Goal: Information Seeking & Learning: Understand process/instructions

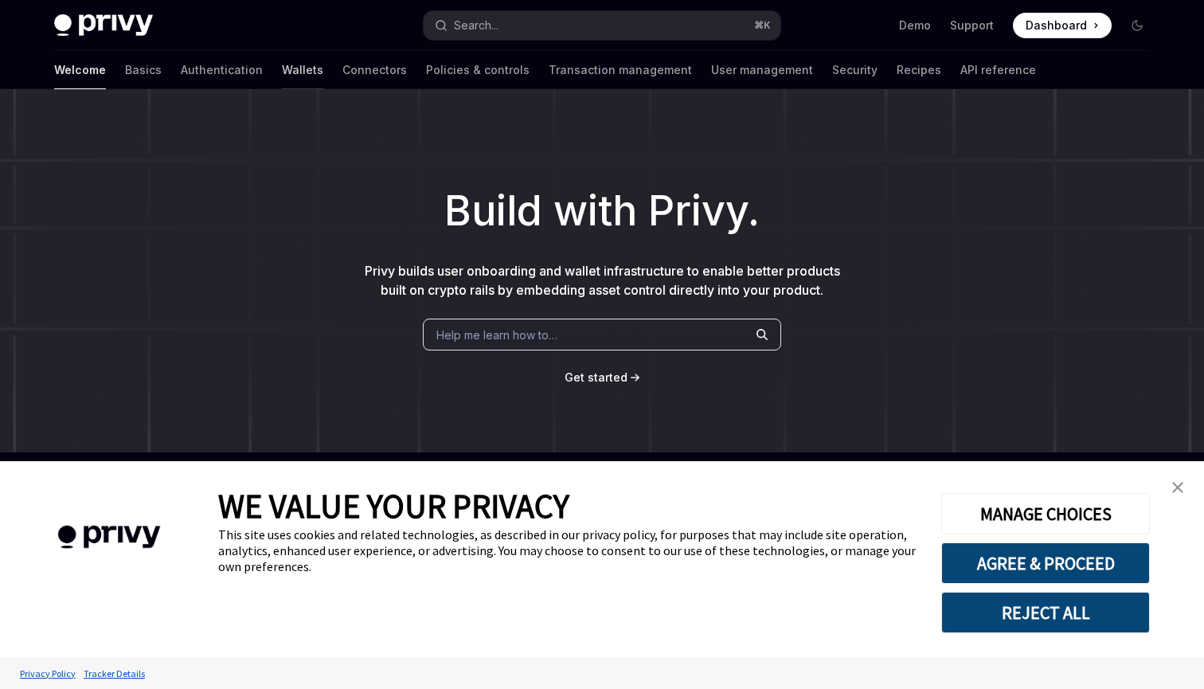
click at [282, 67] on link "Wallets" at bounding box center [302, 70] width 41 height 38
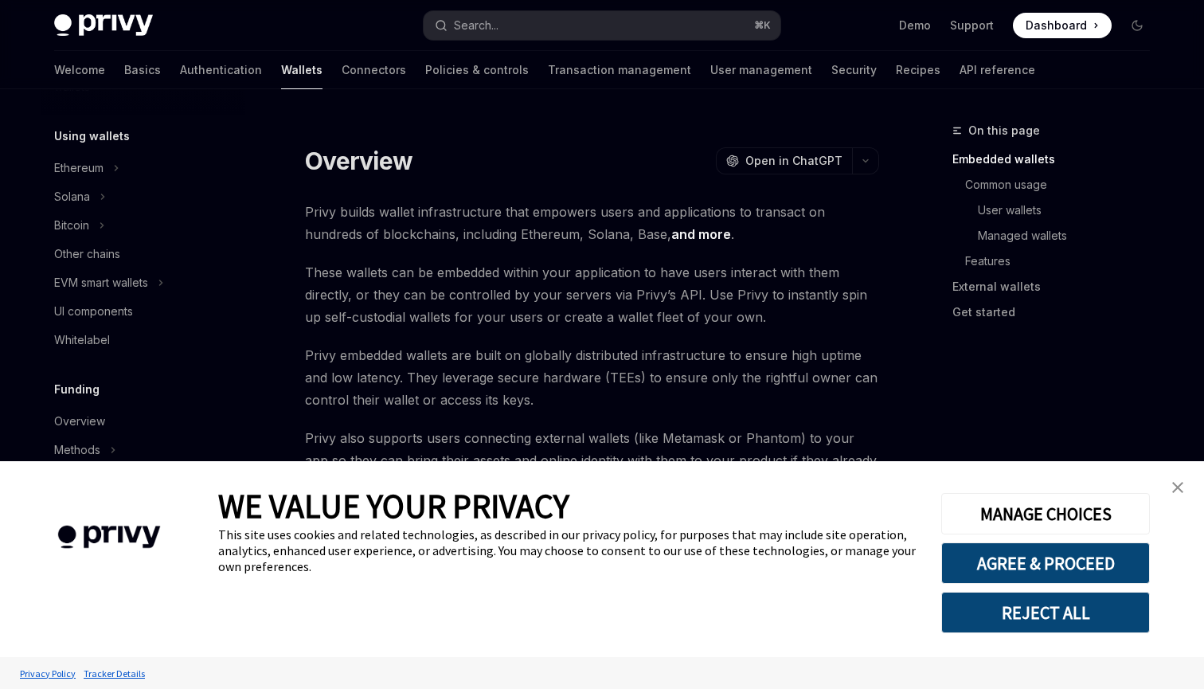
scroll to position [351, 0]
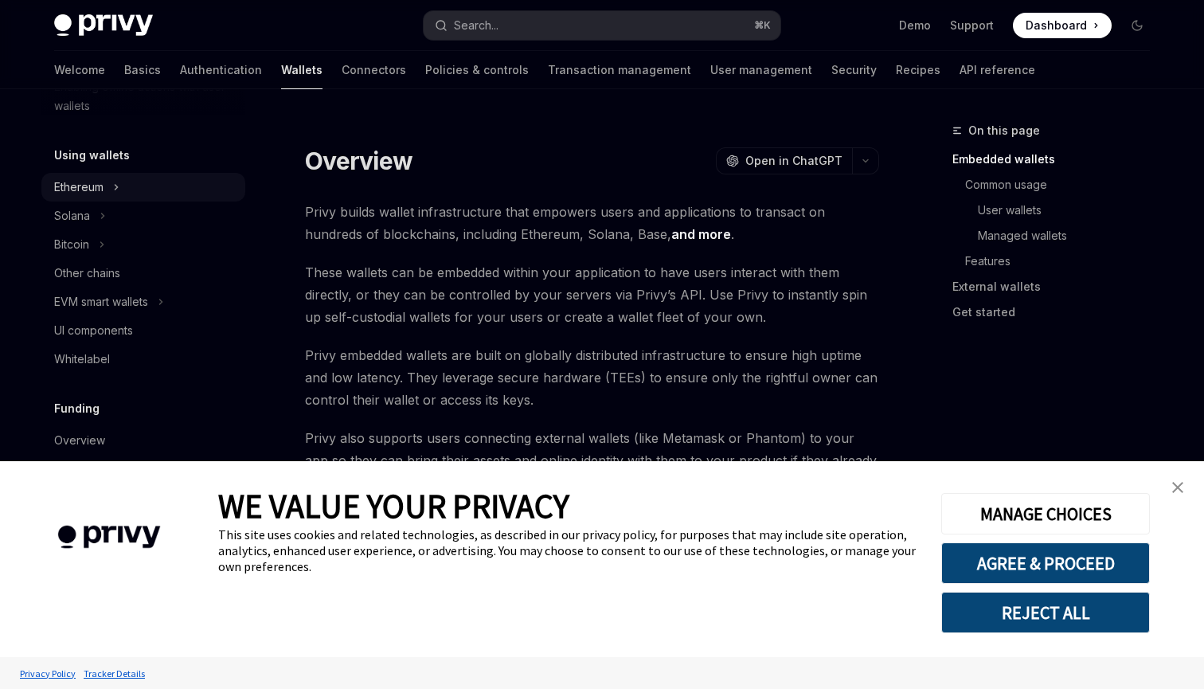
click at [95, 188] on div "Ethereum" at bounding box center [78, 187] width 49 height 19
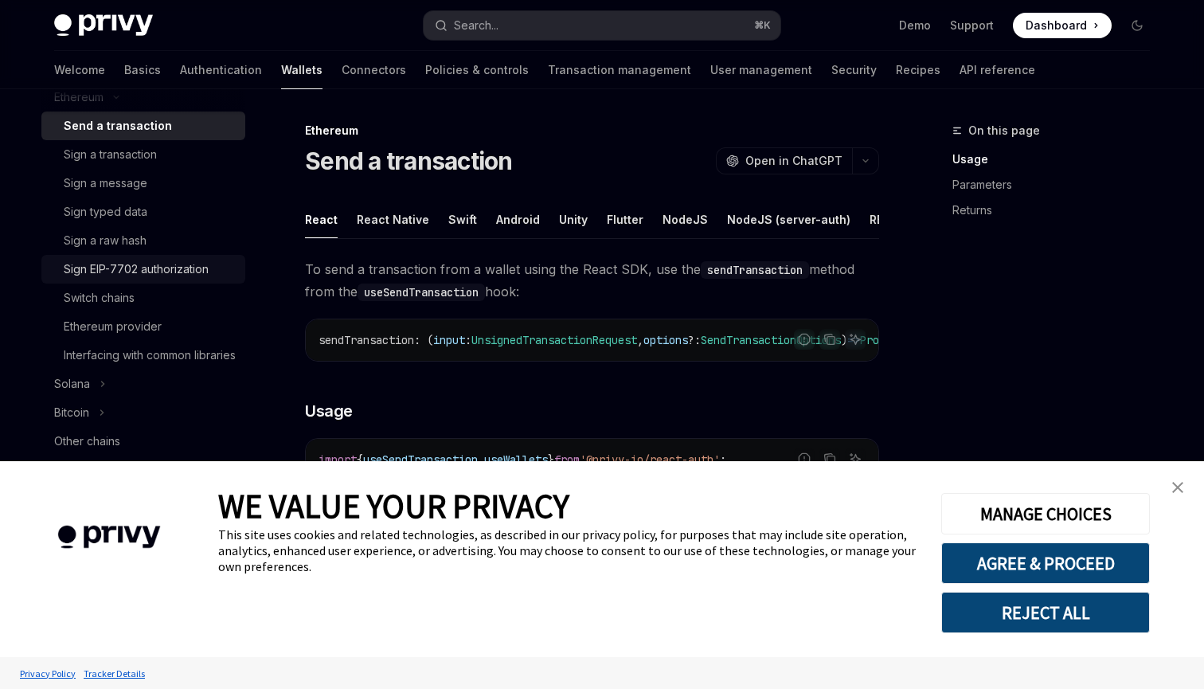
scroll to position [447, 0]
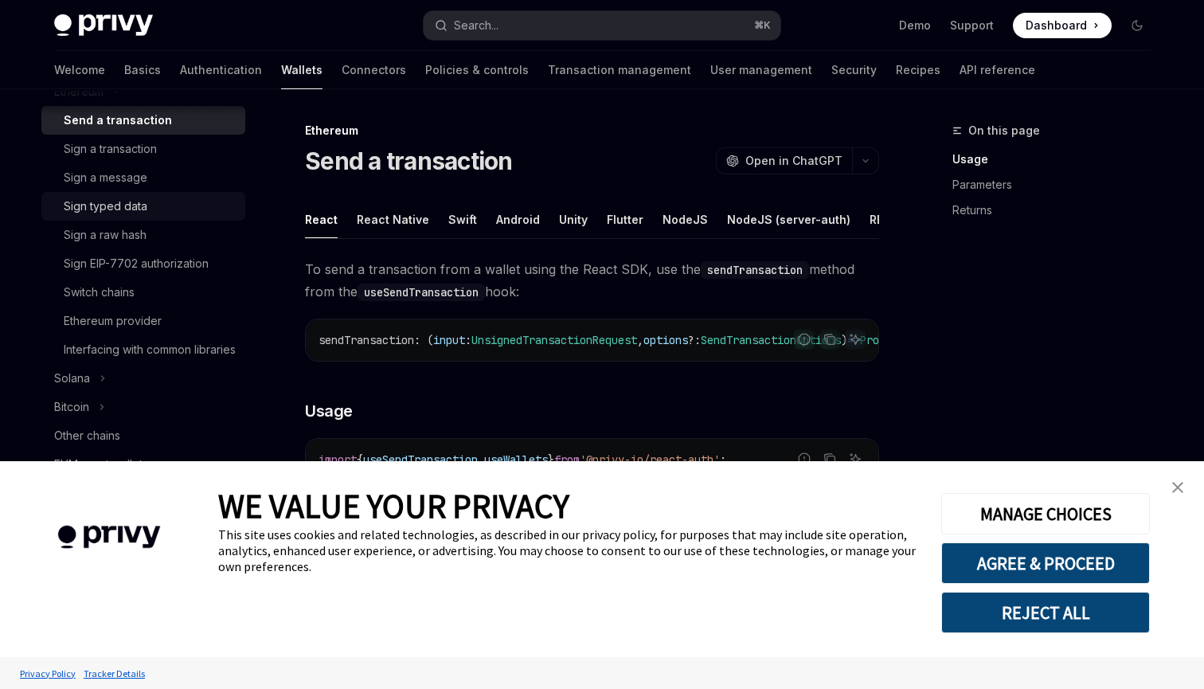
click at [144, 210] on div "Sign typed data" at bounding box center [106, 206] width 84 height 19
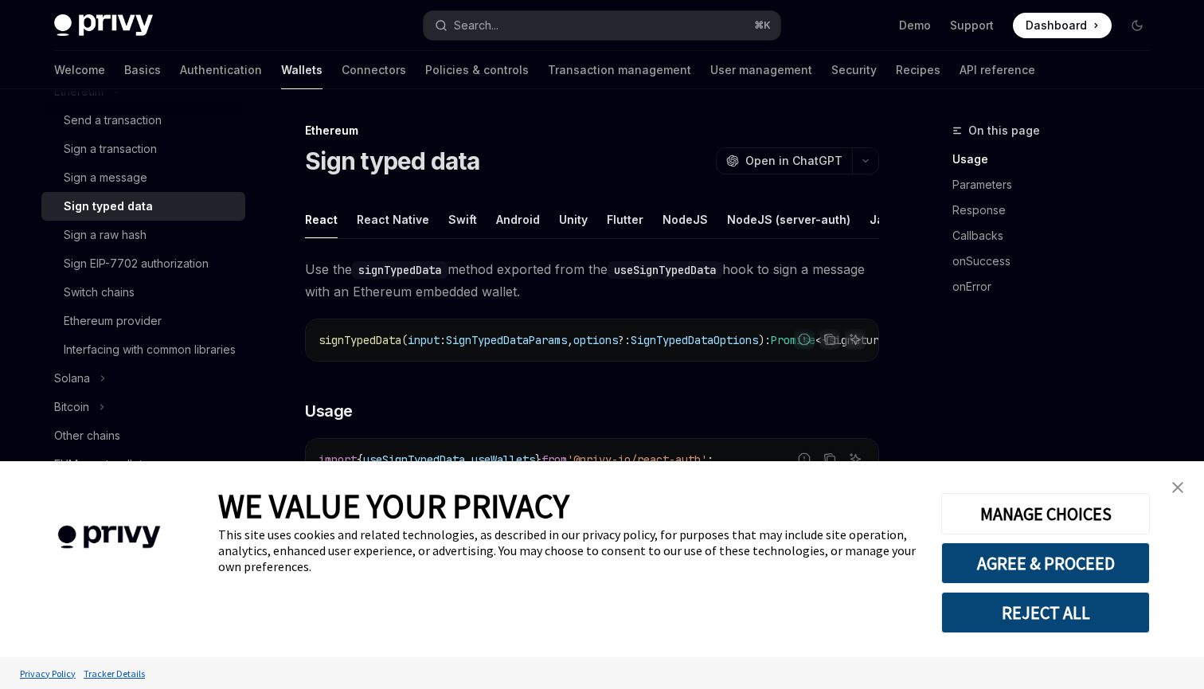
click at [138, 202] on div "Sign typed data" at bounding box center [108, 206] width 89 height 19
click at [456, 217] on div "Swift" at bounding box center [462, 219] width 29 height 37
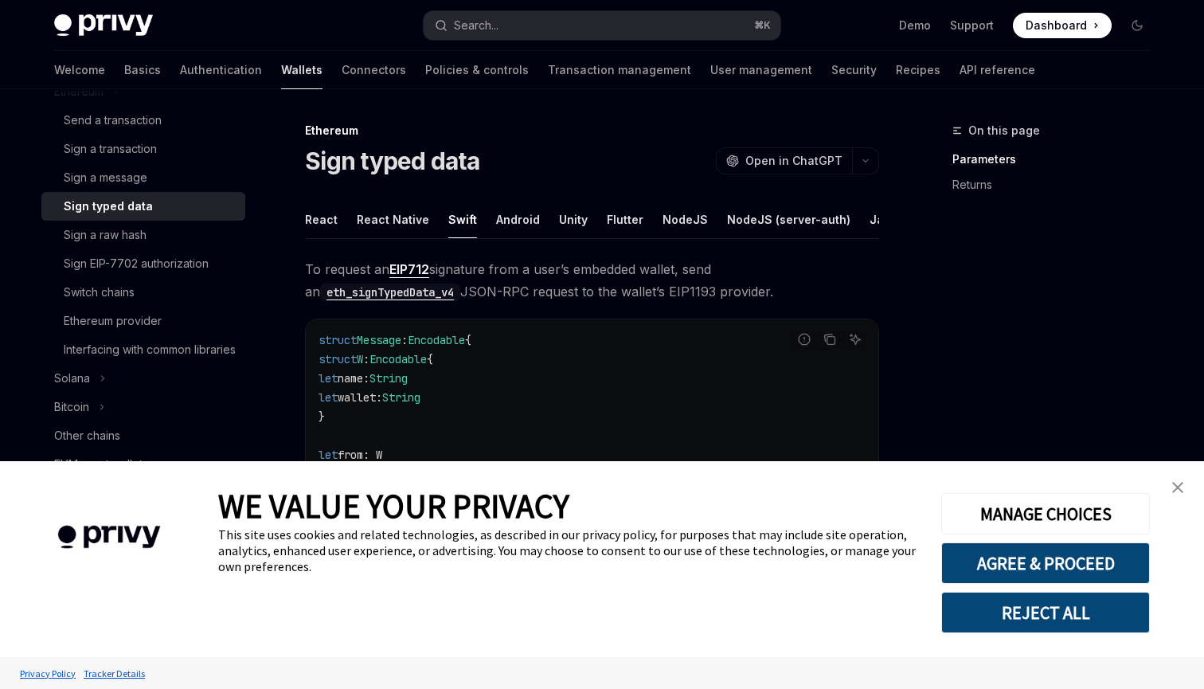
click at [1176, 486] on img "close banner" at bounding box center [1177, 487] width 11 height 11
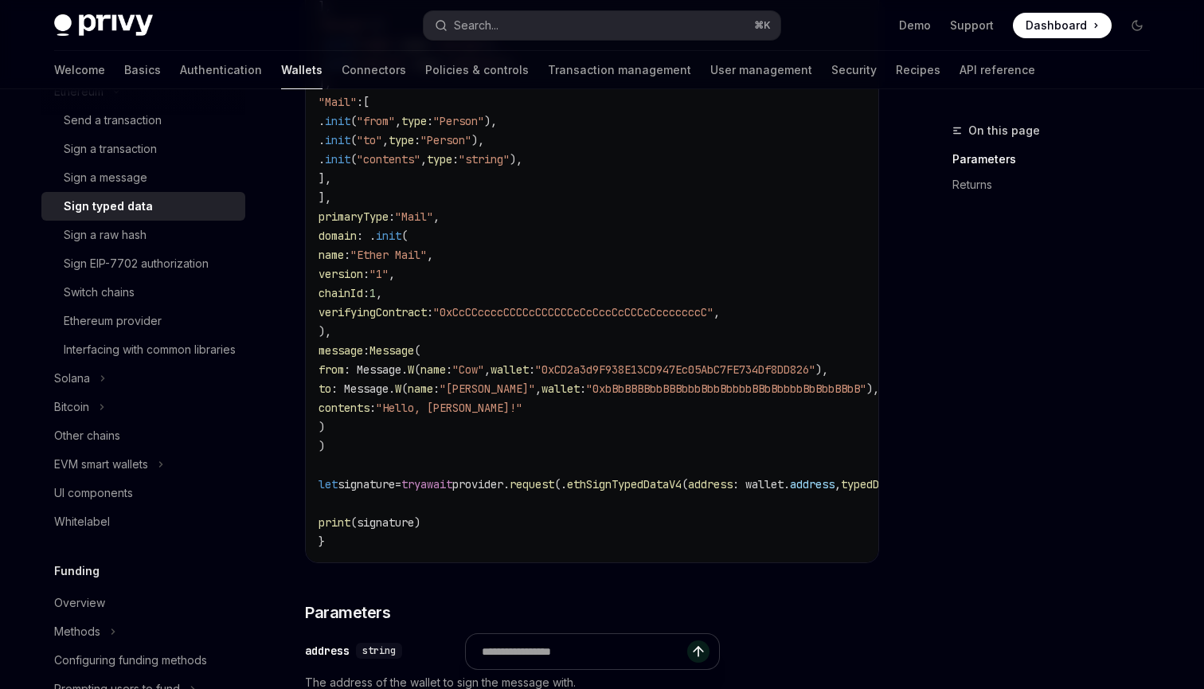
scroll to position [857, 0]
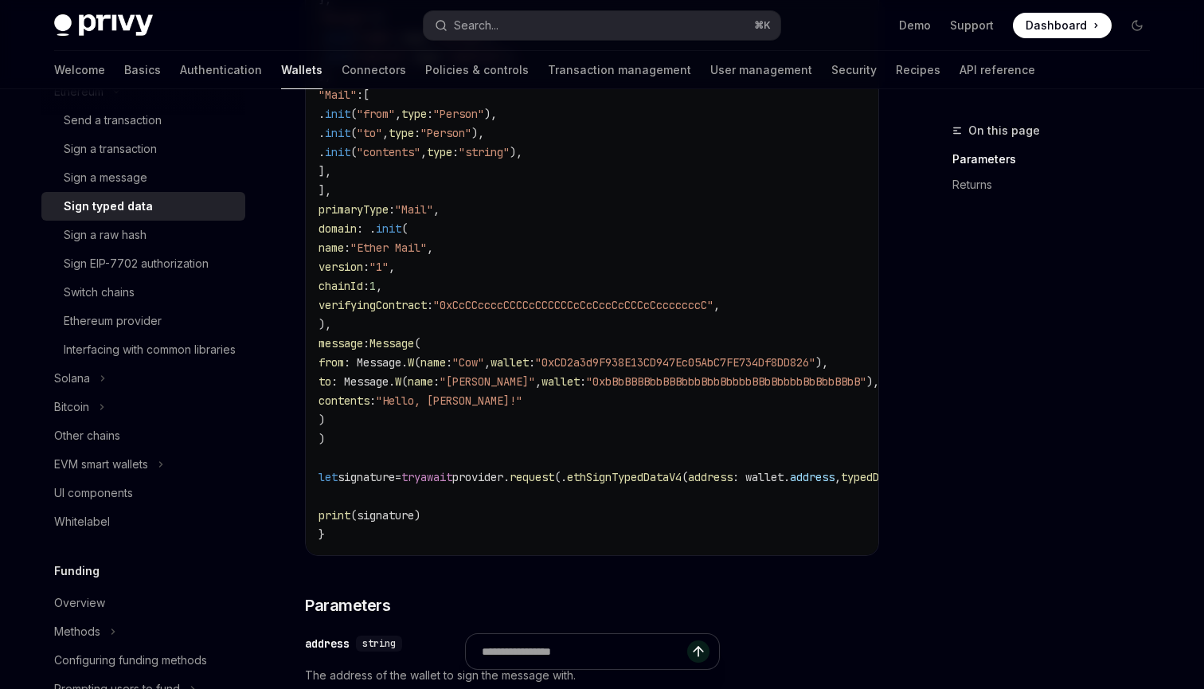
drag, startPoint x: 342, startPoint y: 340, endPoint x: 369, endPoint y: 413, distance: 77.8
click at [369, 413] on code "struct Message : Encodable { struct W : Encodable { let name: String let wallet…" at bounding box center [669, 9] width 701 height 1070
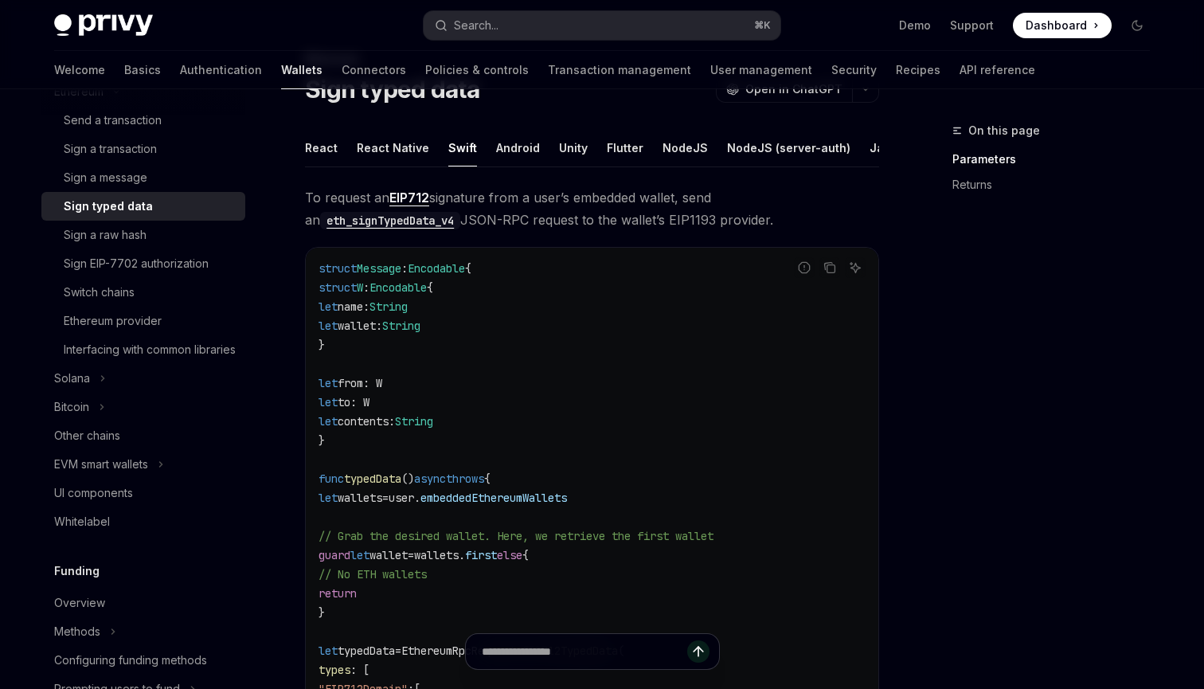
scroll to position [0, 0]
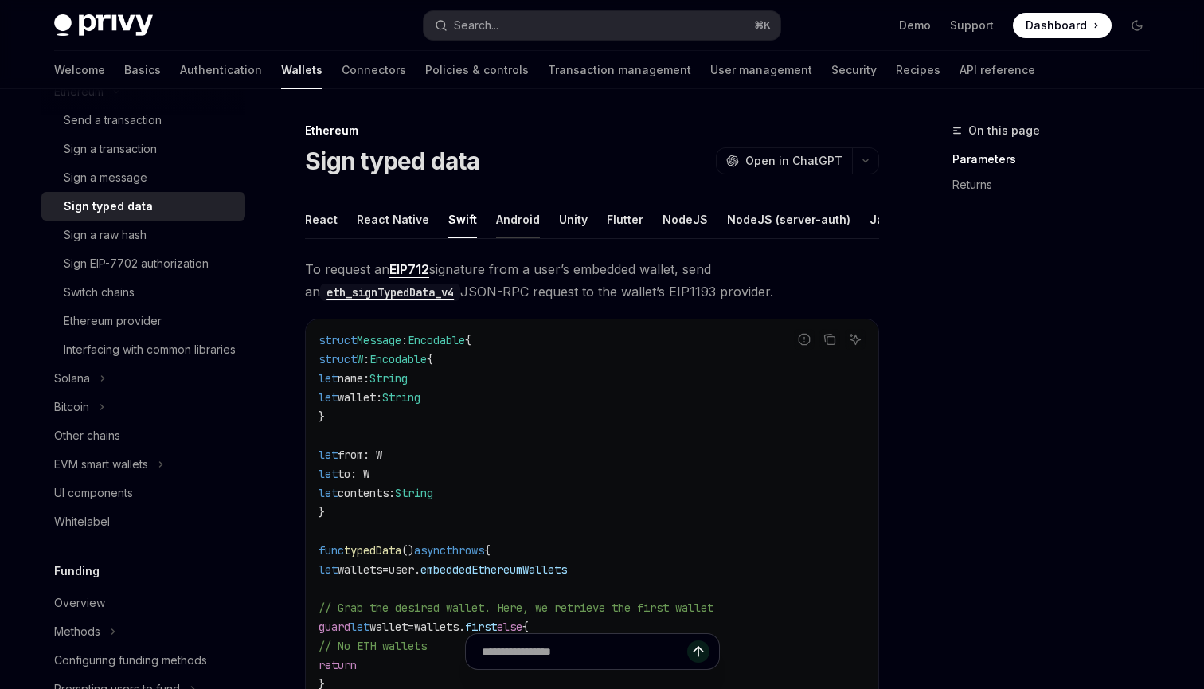
click at [520, 219] on div "Android" at bounding box center [518, 219] width 44 height 37
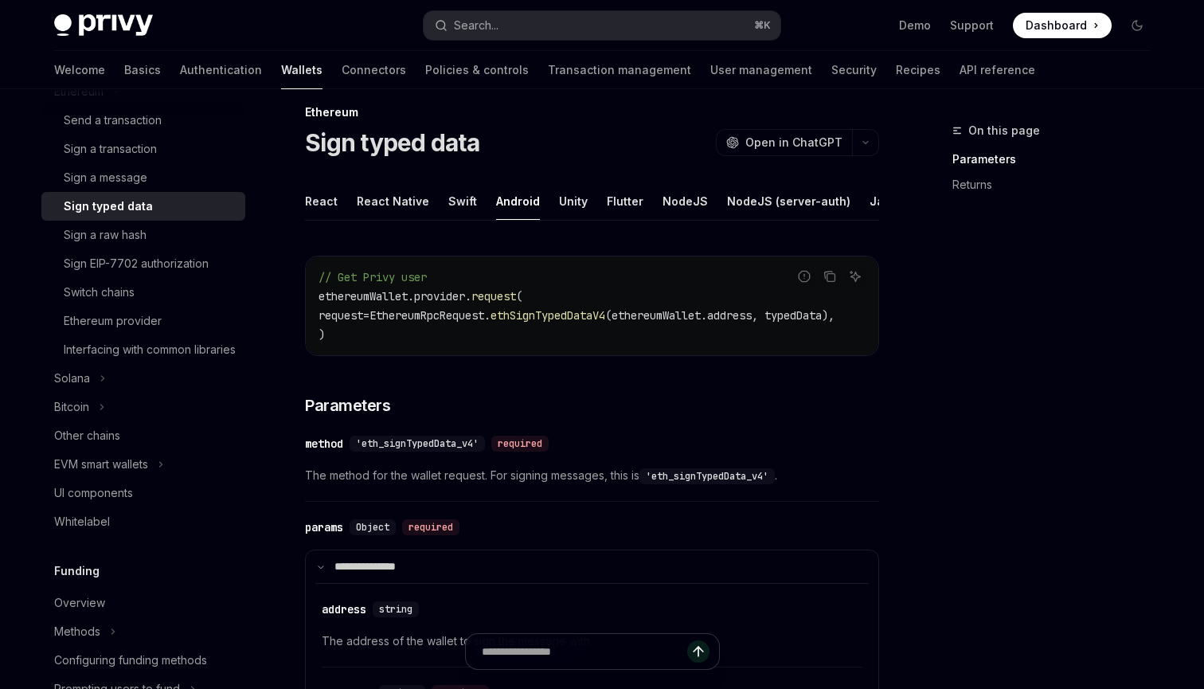
scroll to position [0, 16]
click at [589, 313] on span "ethSignTypedDataV4" at bounding box center [548, 315] width 115 height 14
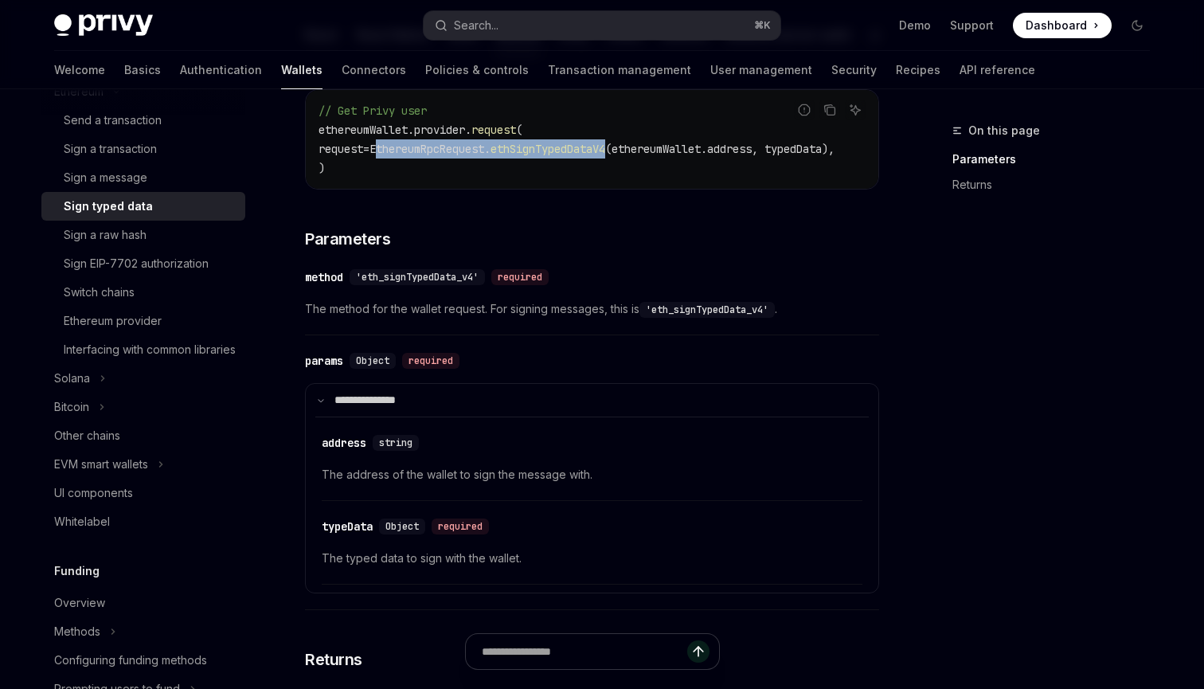
scroll to position [0, 0]
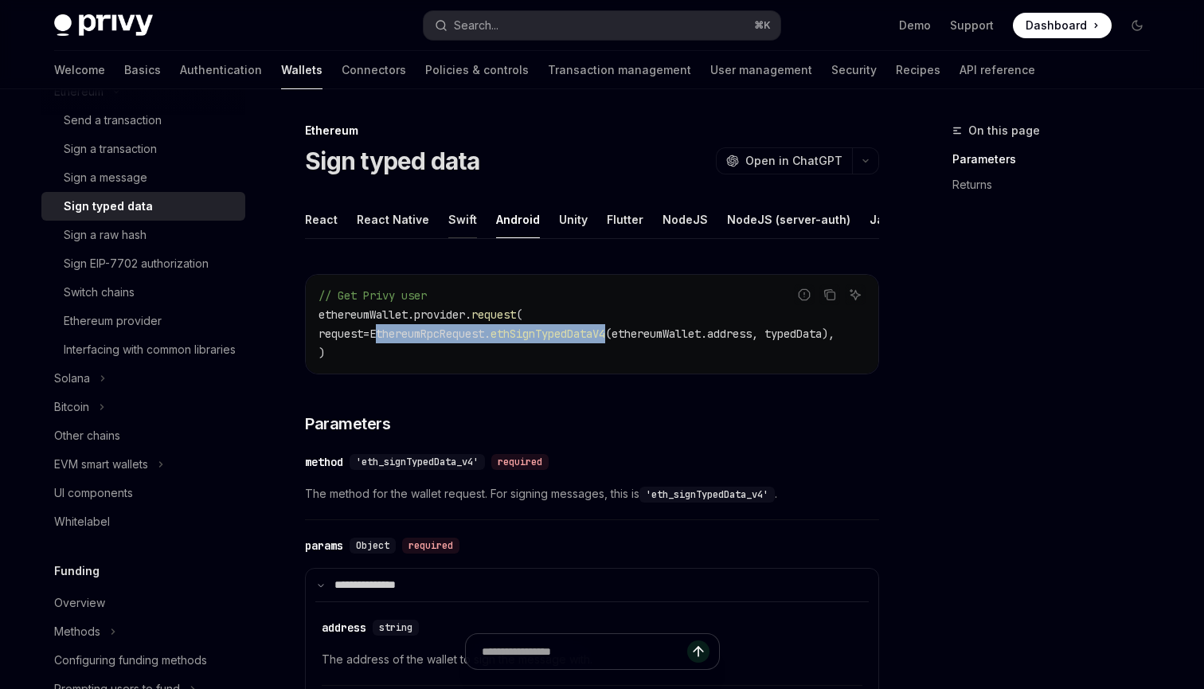
click at [457, 221] on div "Swift" at bounding box center [462, 219] width 29 height 37
type textarea "*"
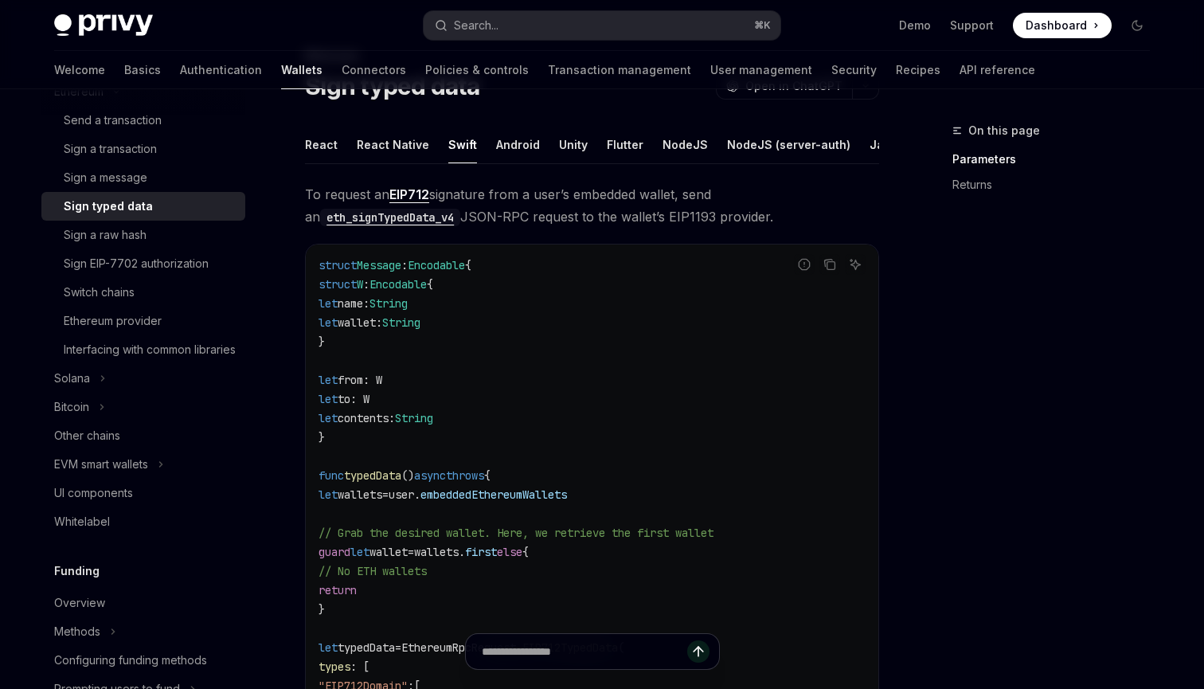
scroll to position [66, 0]
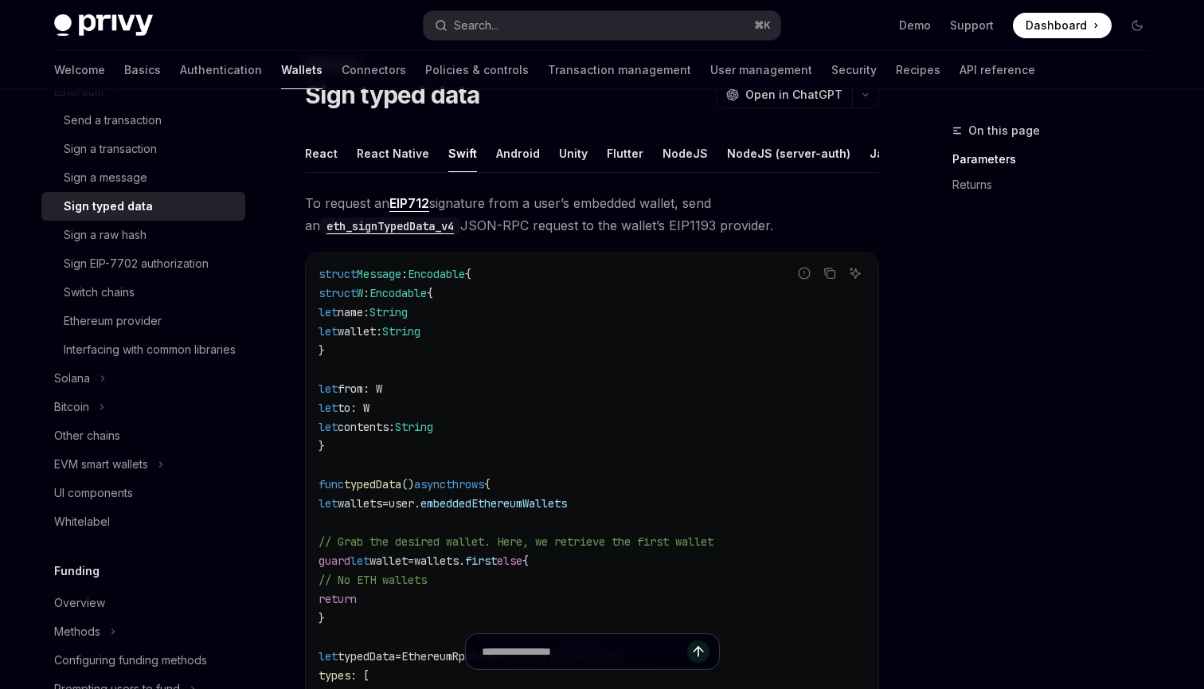
click at [417, 226] on code "eth_signTypedData_v4" at bounding box center [390, 226] width 140 height 18
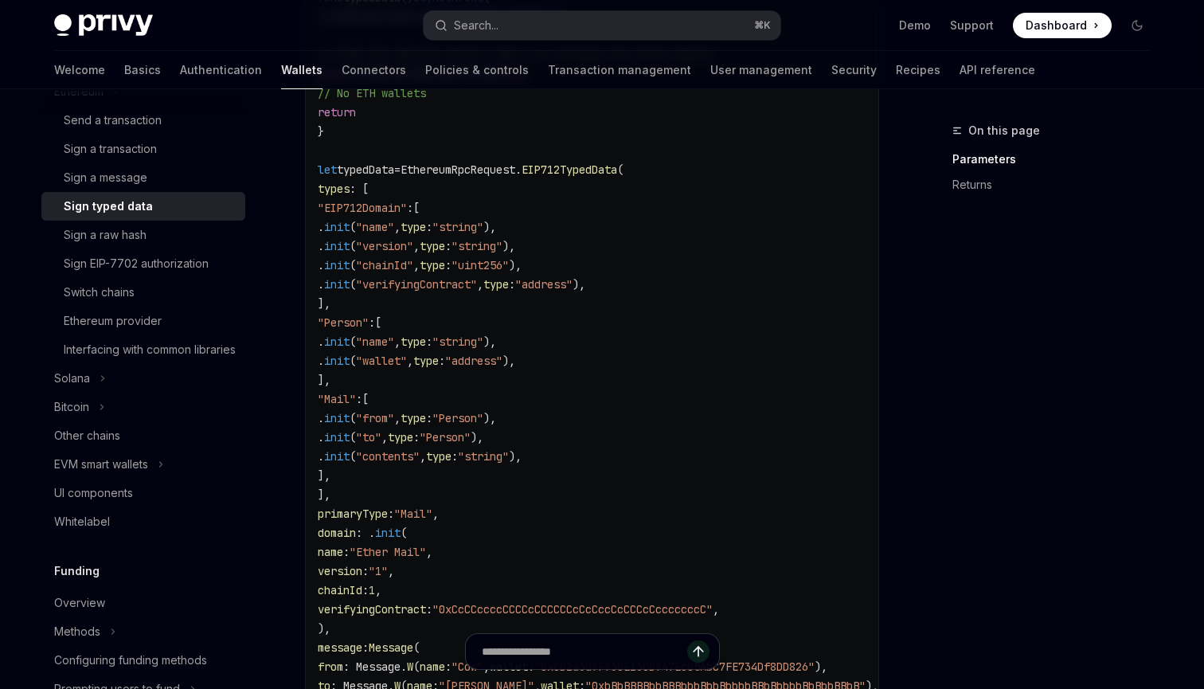
scroll to position [553, 0]
click at [369, 323] on span ""Person"" at bounding box center [343, 322] width 51 height 14
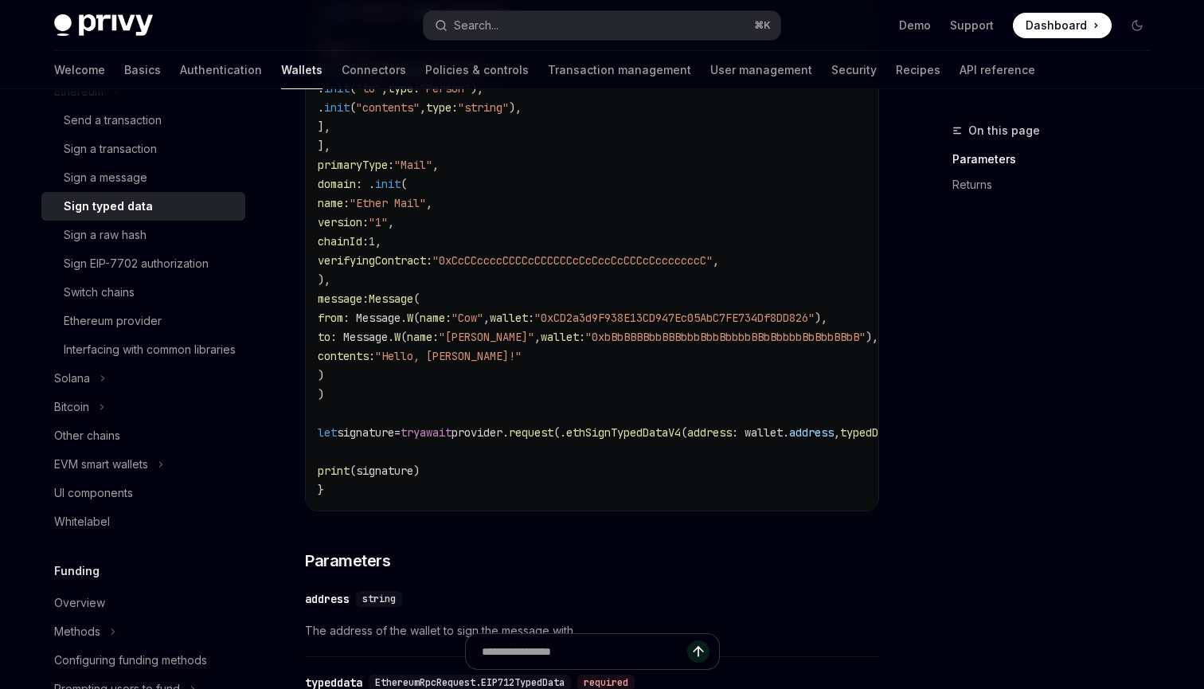
scroll to position [884, 0]
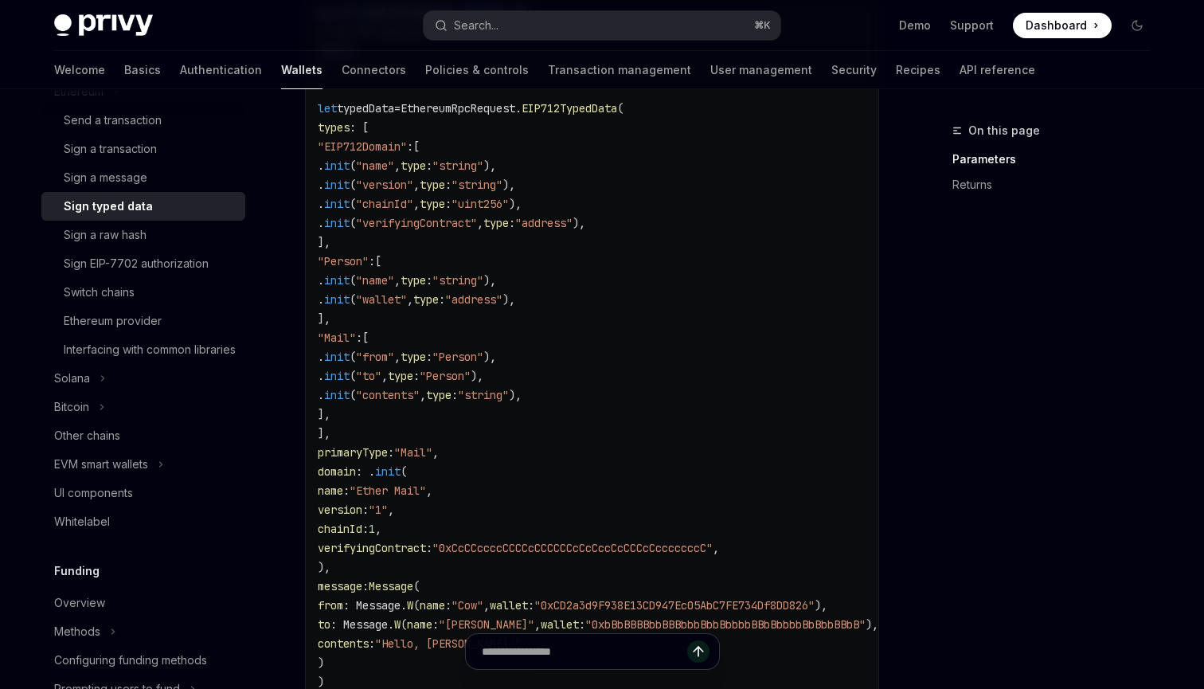
scroll to position [610, 0]
